Goal: Navigation & Orientation: Find specific page/section

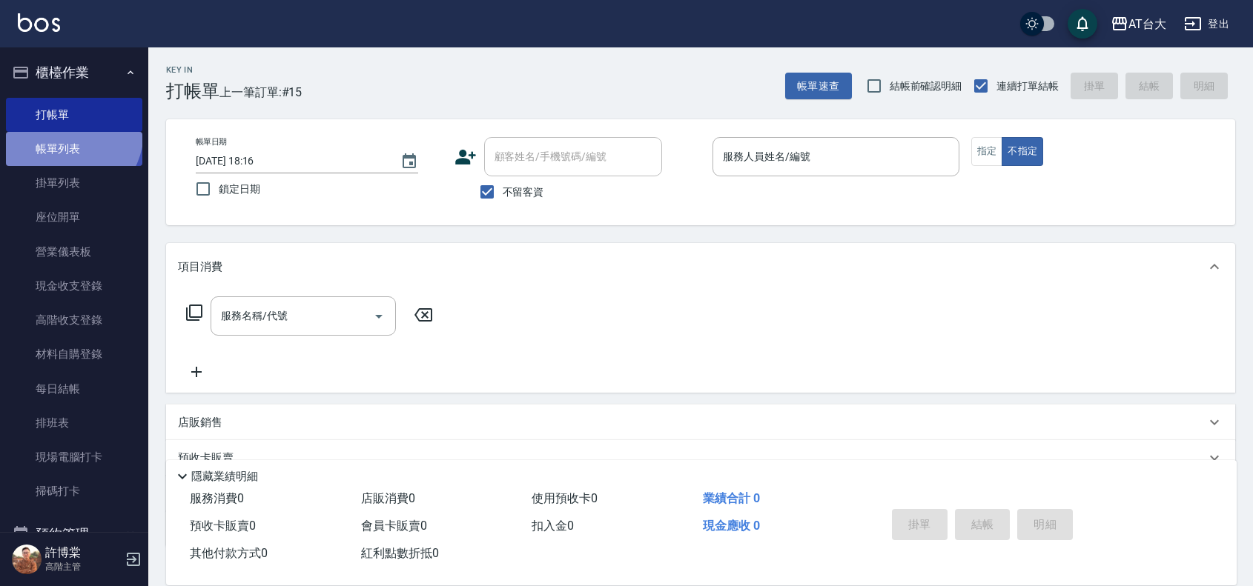
click at [63, 132] on link "帳單列表" at bounding box center [74, 149] width 136 height 34
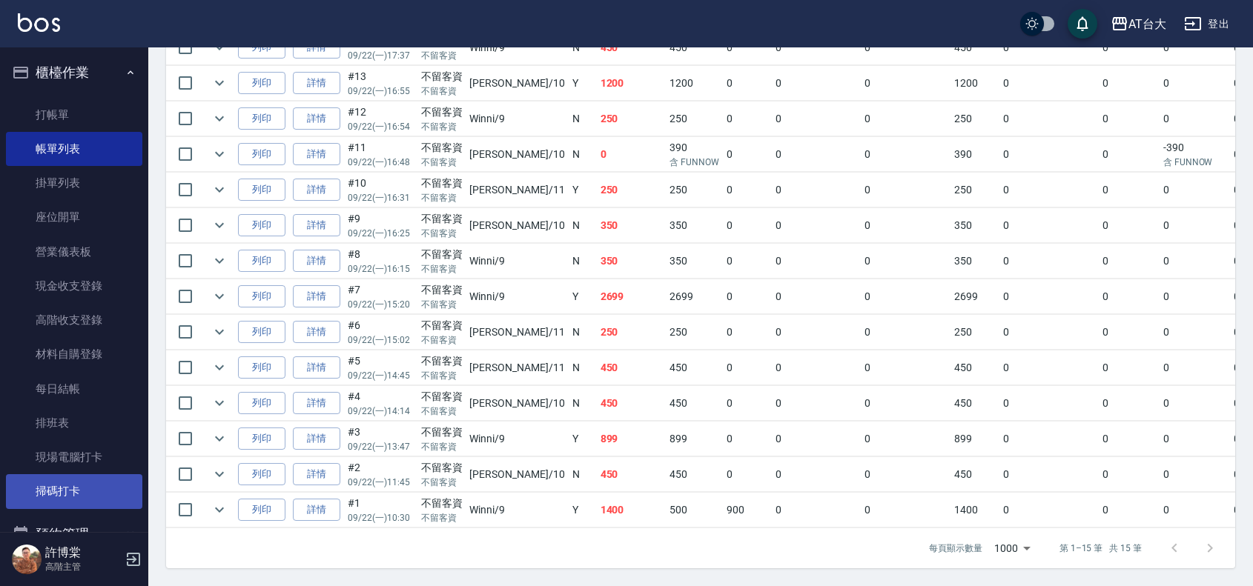
scroll to position [371, 0]
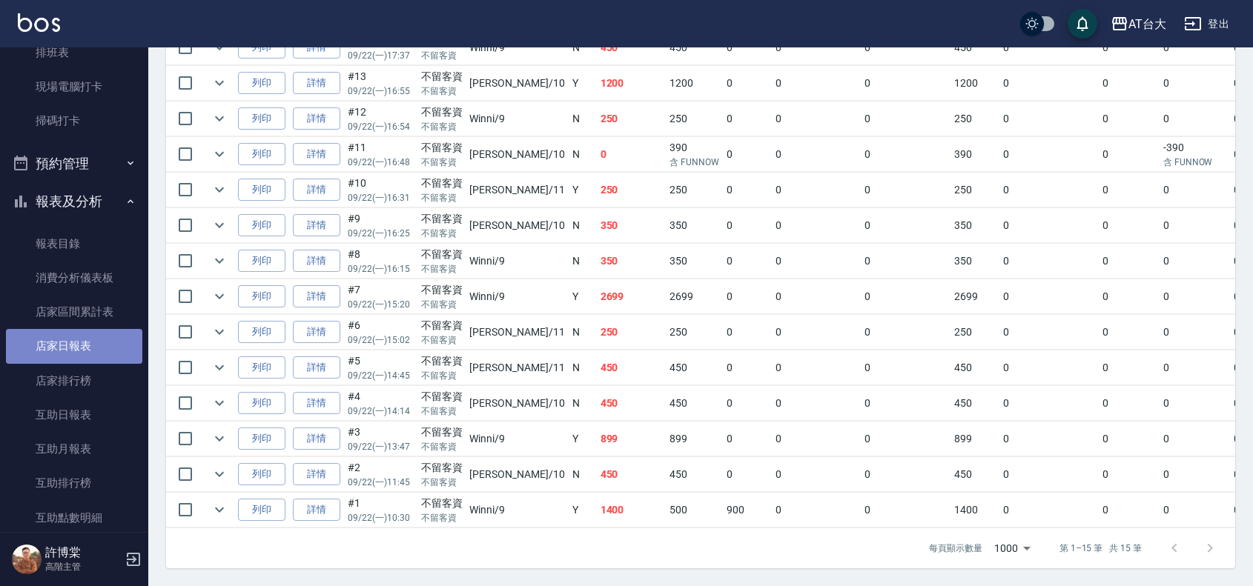
click at [85, 340] on link "店家日報表" at bounding box center [74, 346] width 136 height 34
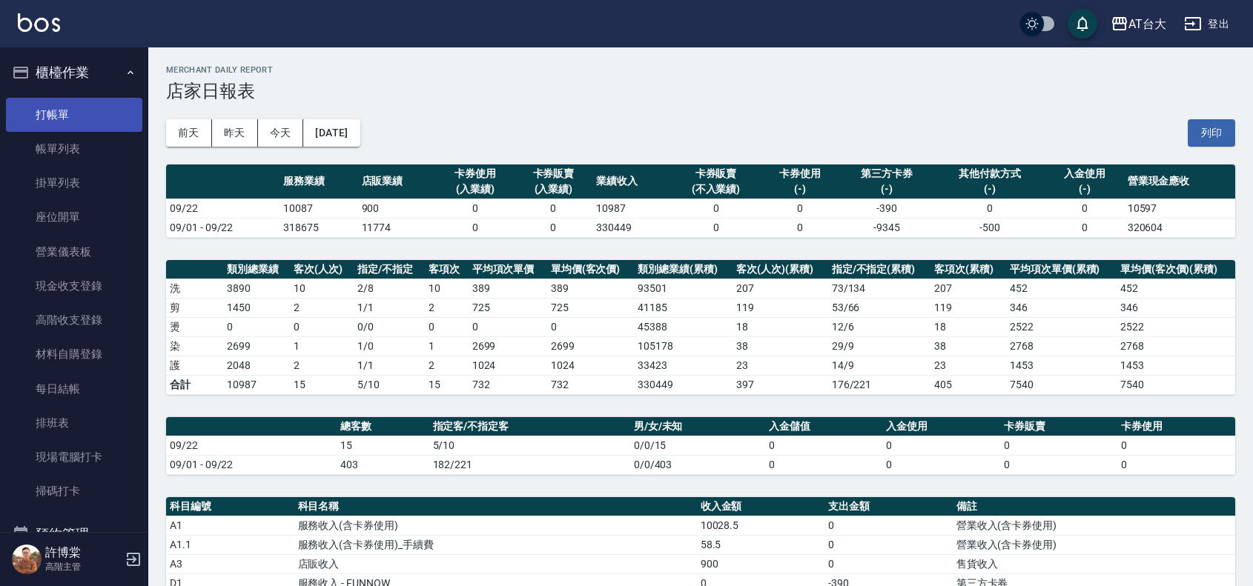
click at [87, 112] on link "打帳單" at bounding box center [74, 115] width 136 height 34
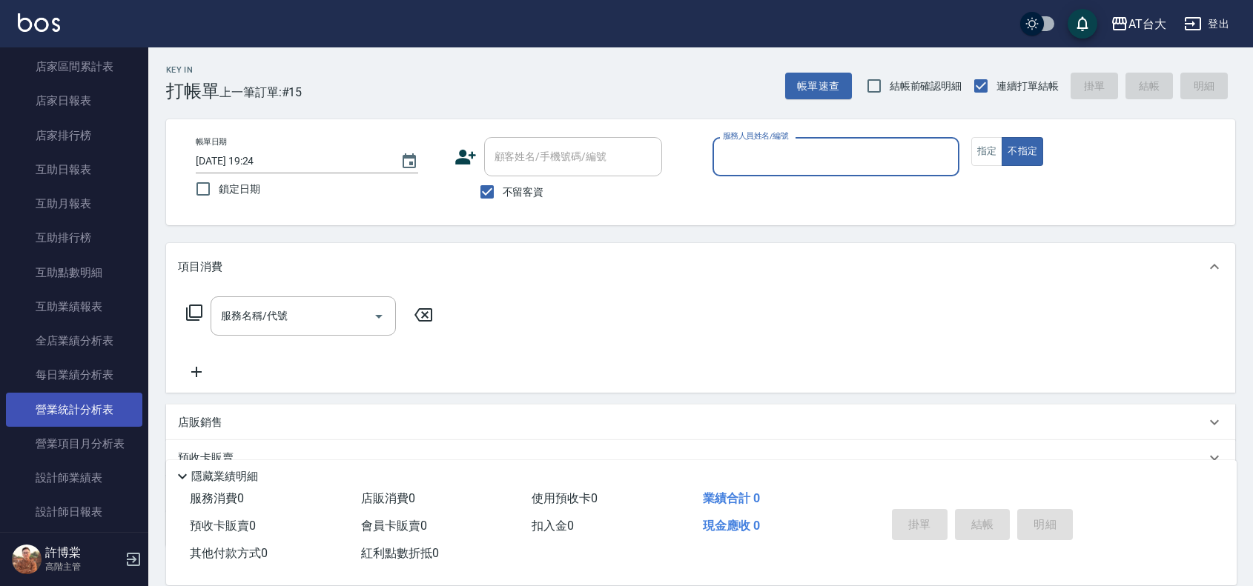
scroll to position [649, 0]
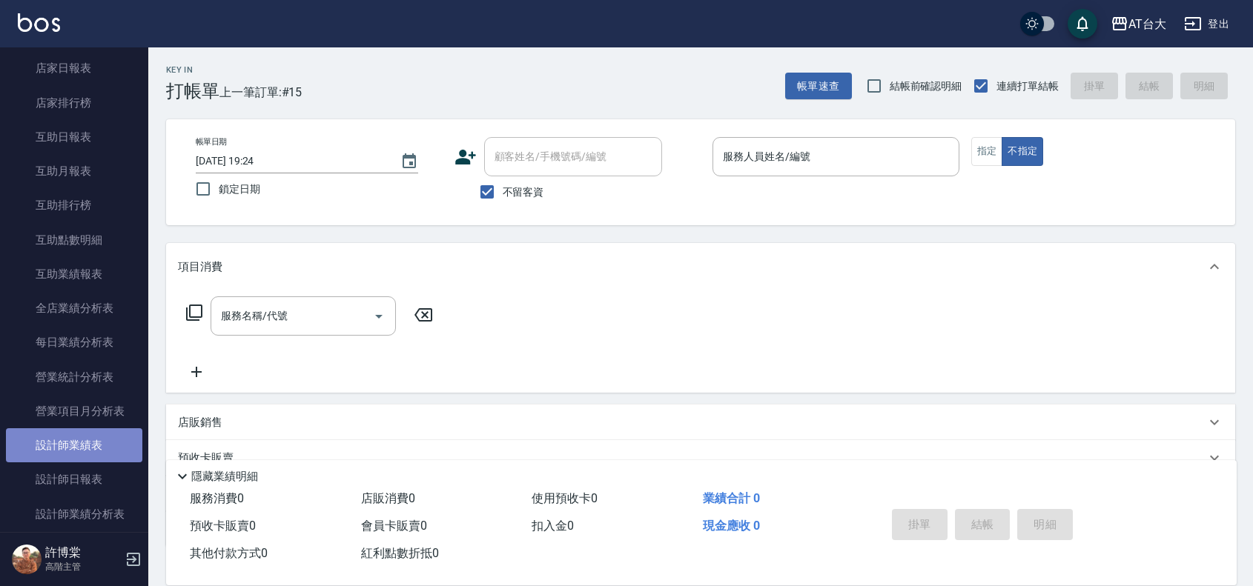
click at [113, 441] on link "設計師業績表" at bounding box center [74, 445] width 136 height 34
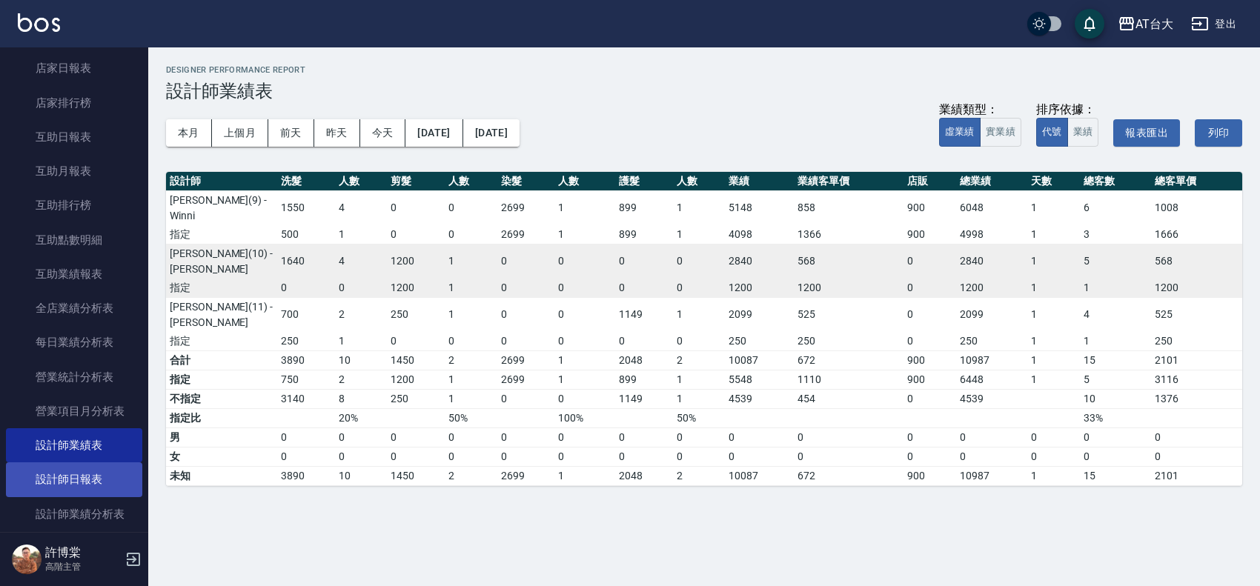
click at [98, 476] on link "設計師日報表" at bounding box center [74, 480] width 136 height 34
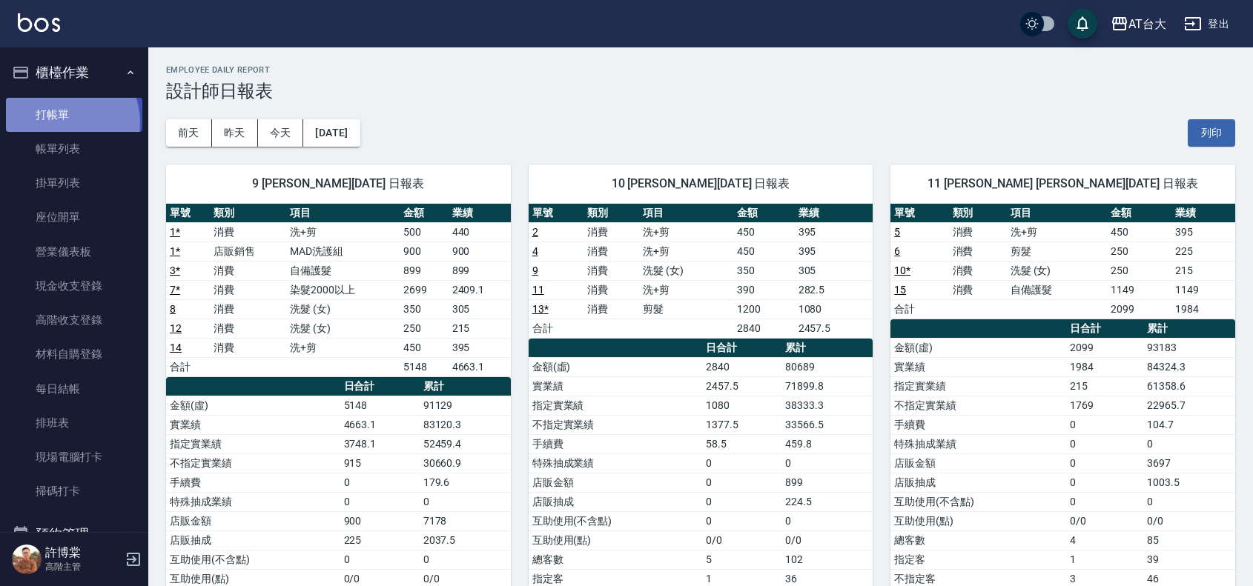
click at [61, 122] on link "打帳單" at bounding box center [74, 115] width 136 height 34
